Goal: Navigation & Orientation: Understand site structure

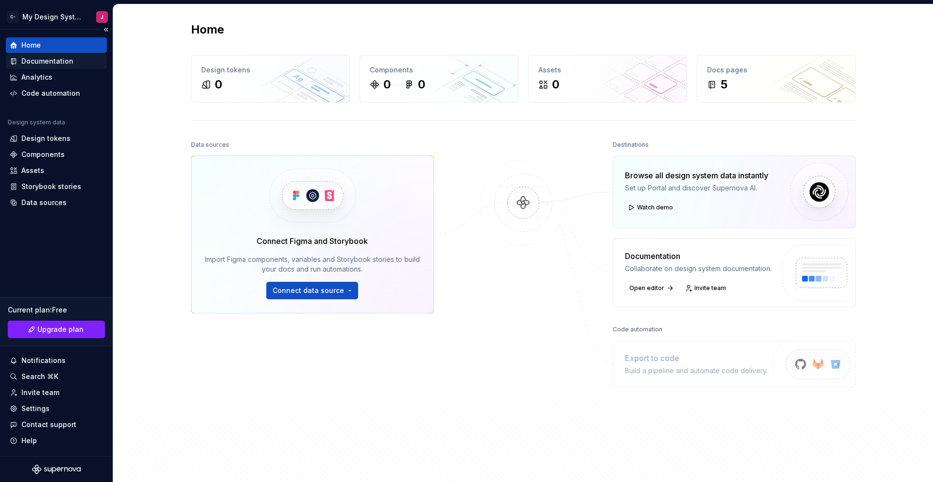
click at [53, 59] on div "Documentation" at bounding box center [47, 61] width 52 height 10
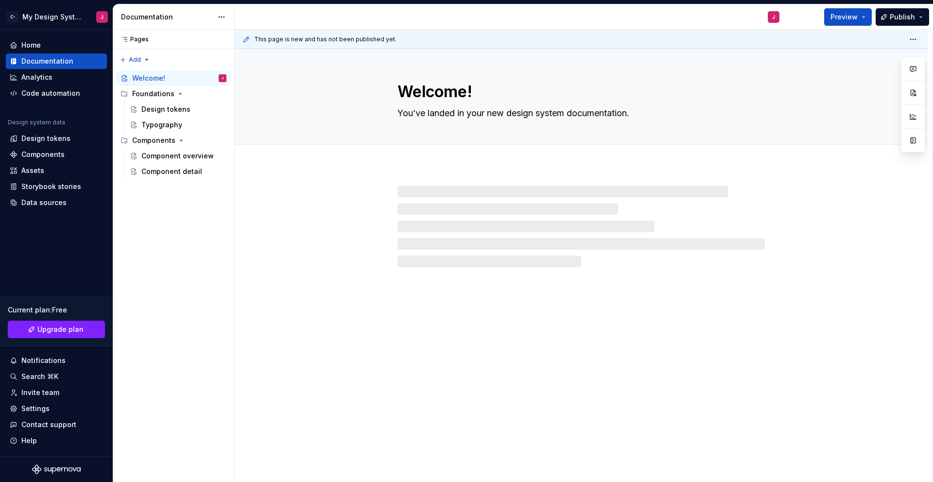
type textarea "*"
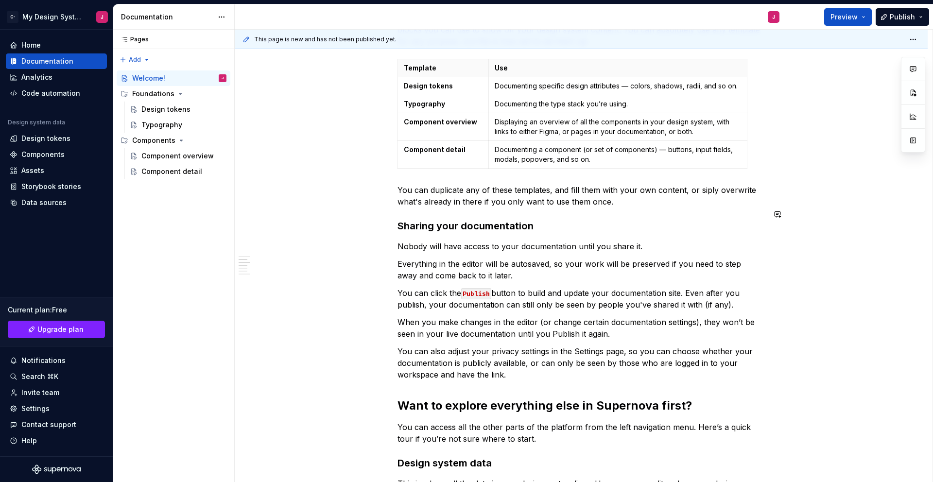
scroll to position [232, 0]
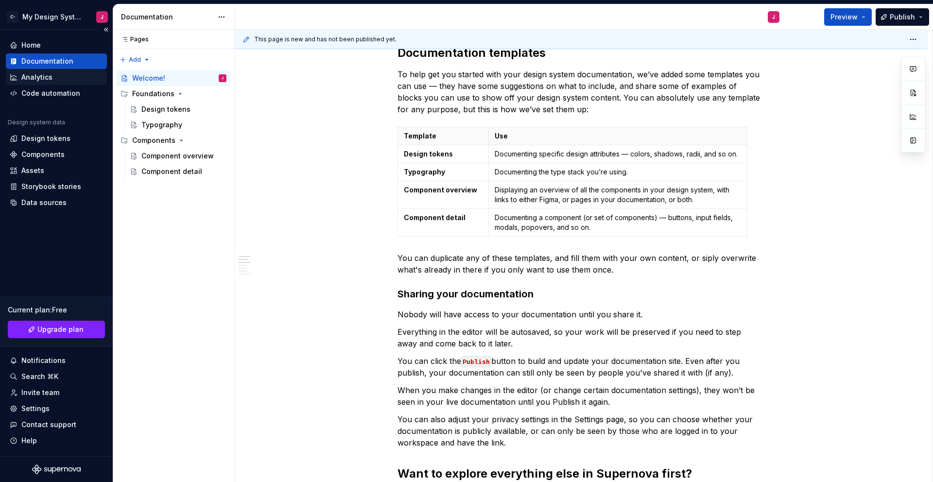
click at [56, 79] on div "Analytics" at bounding box center [56, 77] width 93 height 10
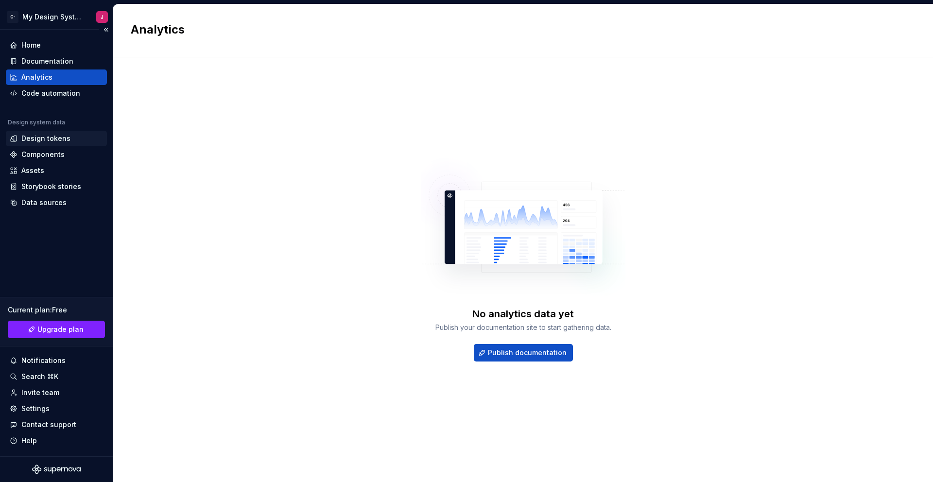
click at [46, 139] on div "Design tokens" at bounding box center [45, 139] width 49 height 10
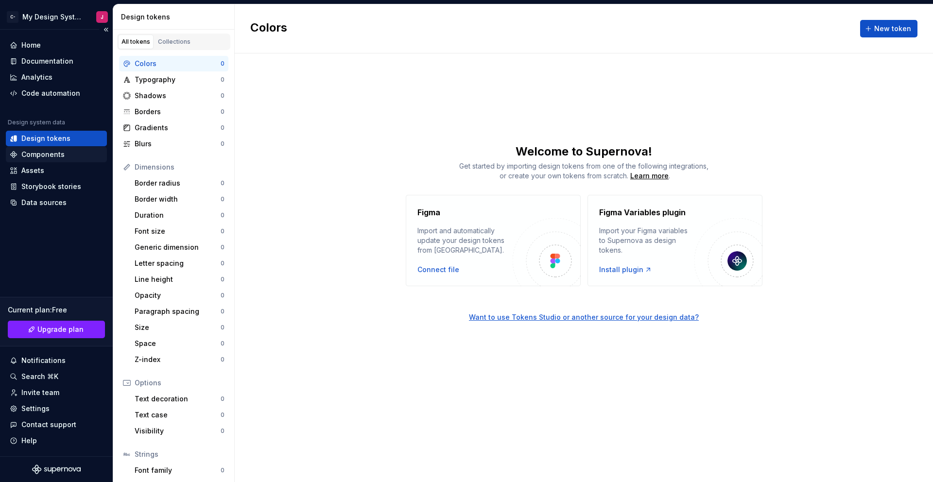
click at [43, 156] on div "Components" at bounding box center [42, 155] width 43 height 10
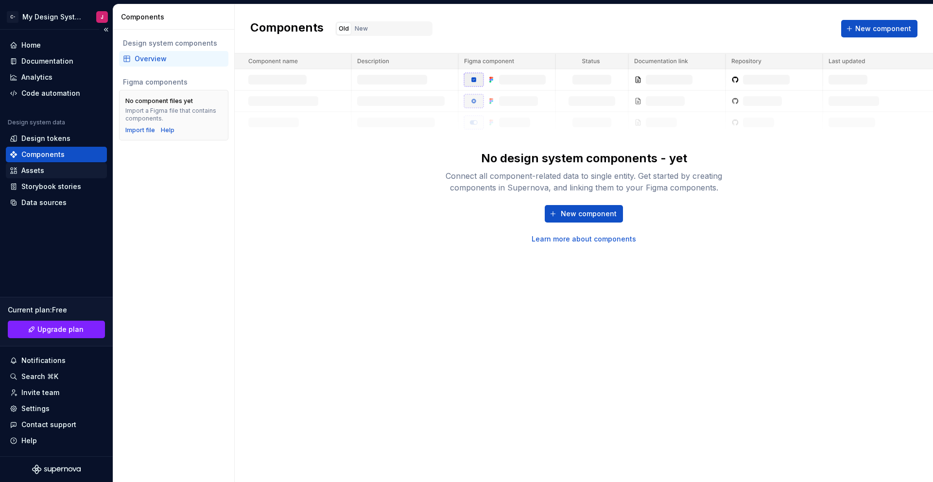
click at [49, 169] on div "Assets" at bounding box center [56, 171] width 93 height 10
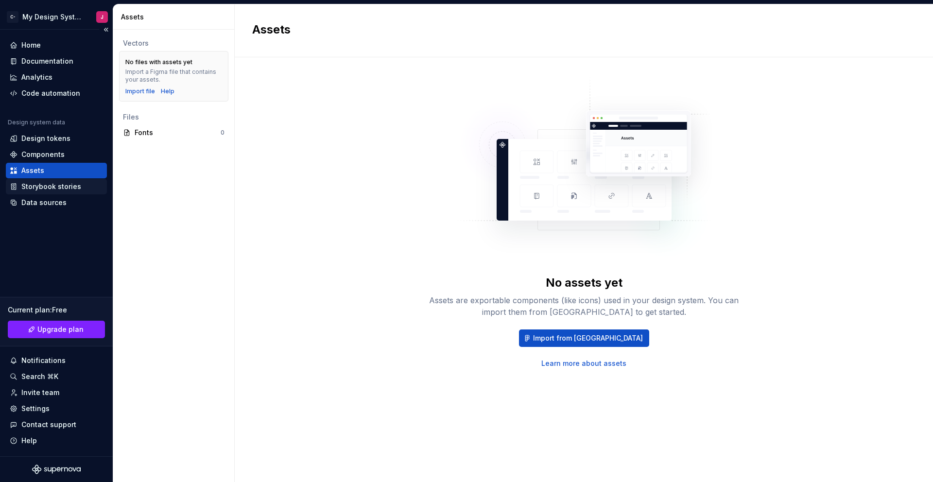
click at [53, 188] on div "Storybook stories" at bounding box center [51, 187] width 60 height 10
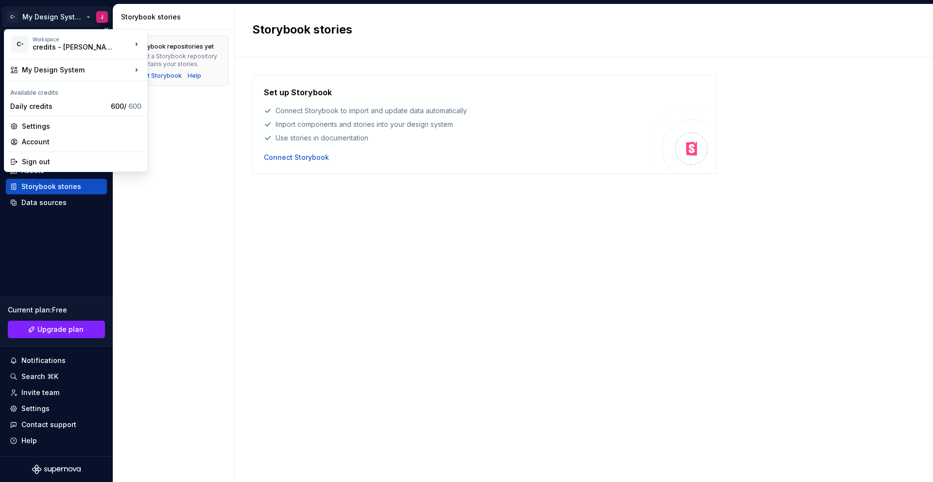
click at [15, 17] on html "C- My Design System J Home Documentation Analytics Code automation Design syste…" at bounding box center [466, 241] width 933 height 482
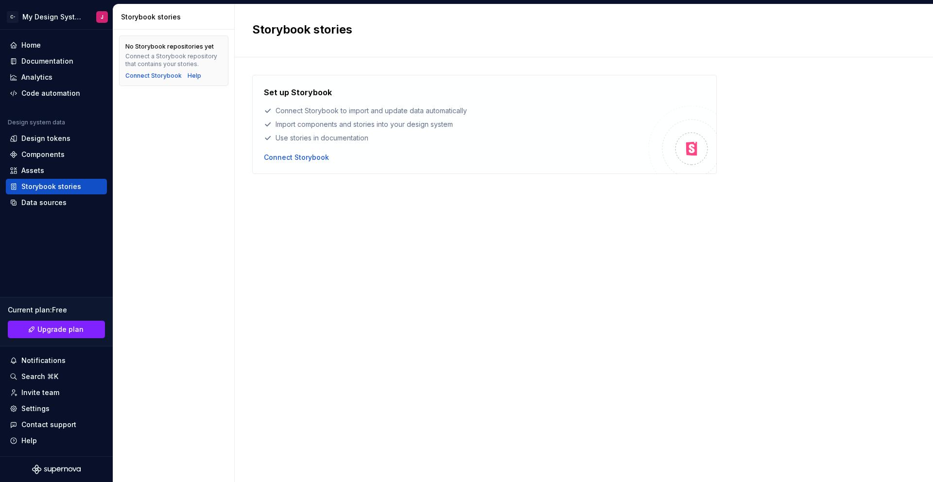
click at [288, 172] on html "C- My Design System J Home Documentation Analytics Code automation Design syste…" at bounding box center [466, 241] width 933 height 482
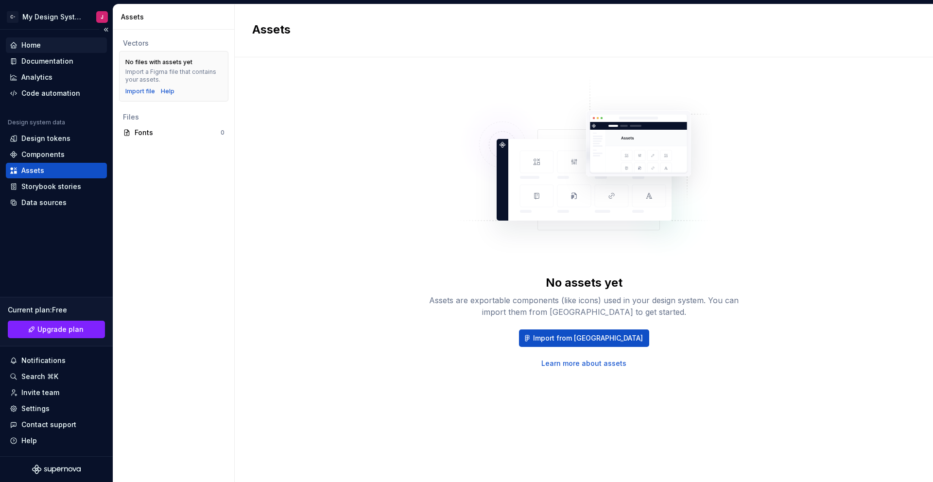
click at [33, 46] on div "Home" at bounding box center [30, 45] width 19 height 10
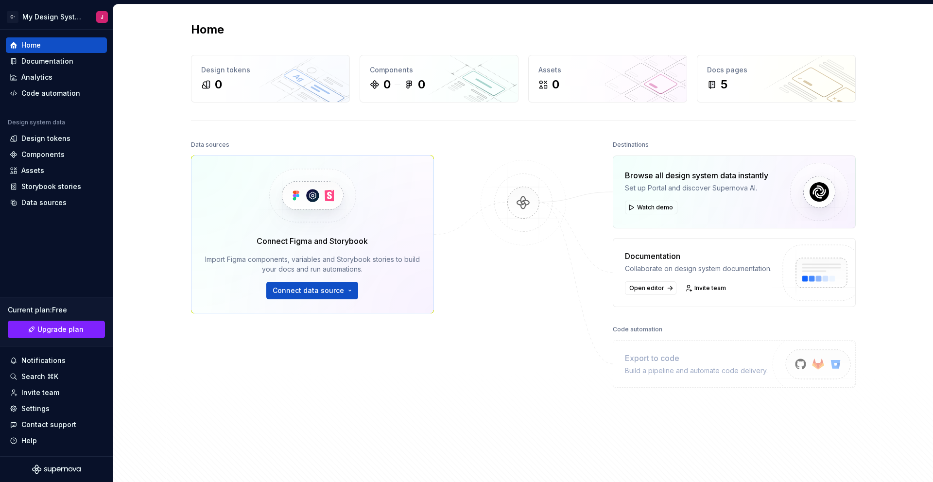
click at [509, 332] on div at bounding box center [523, 282] width 97 height 289
click at [657, 208] on span "Watch demo" at bounding box center [655, 208] width 36 height 8
